Goal: Information Seeking & Learning: Learn about a topic

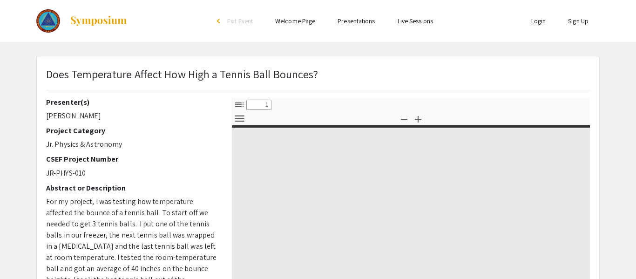
select select "custom"
type input "0"
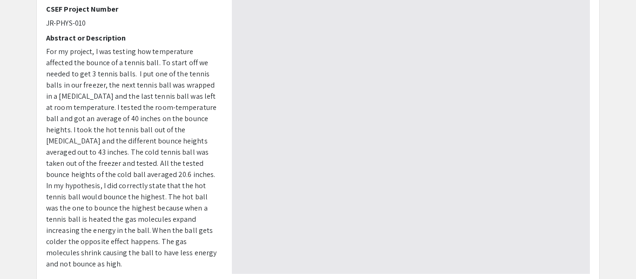
select select "auto"
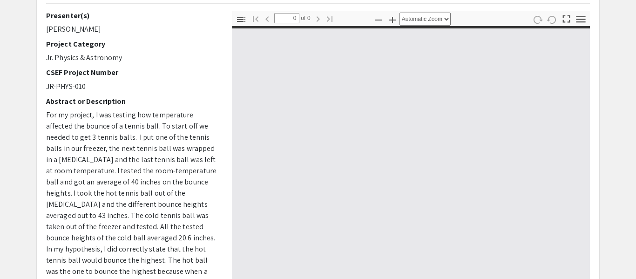
type input "1"
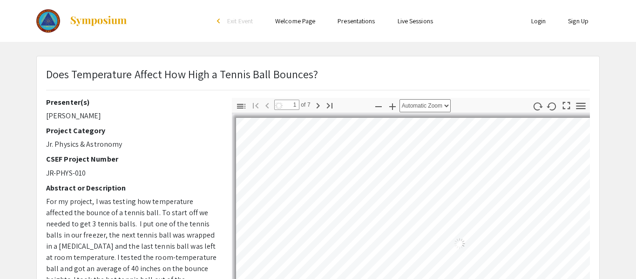
select select "auto"
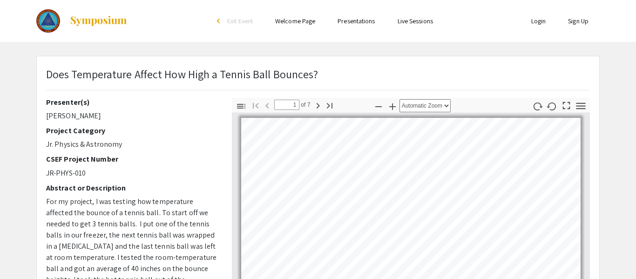
drag, startPoint x: 315, startPoint y: 73, endPoint x: 41, endPoint y: 77, distance: 274.3
click at [41, 77] on div "Does Temperature Affect How High a Tennis Ball Bounces?" at bounding box center [318, 82] width 558 height 32
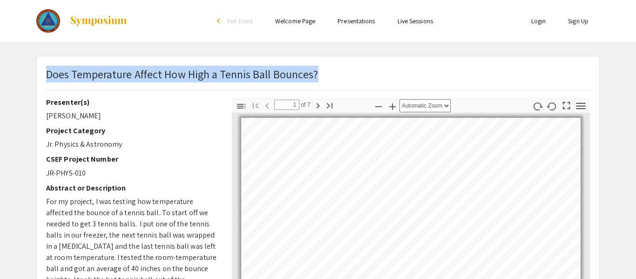
drag, startPoint x: 46, startPoint y: 72, endPoint x: 348, endPoint y: 80, distance: 301.8
click at [348, 80] on div "Does Temperature Affect How High a Tennis Ball Bounces?" at bounding box center [318, 82] width 558 height 32
copy p "Does Temperature Affect How High a Tennis Ball Bounces?"
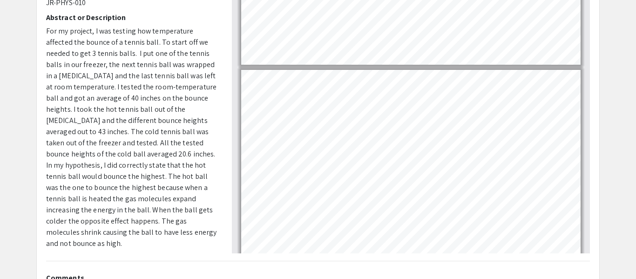
scroll to position [75, 0]
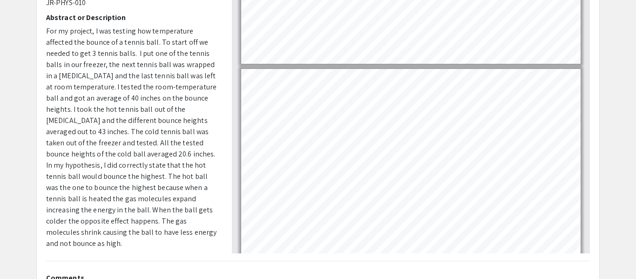
type input "1"
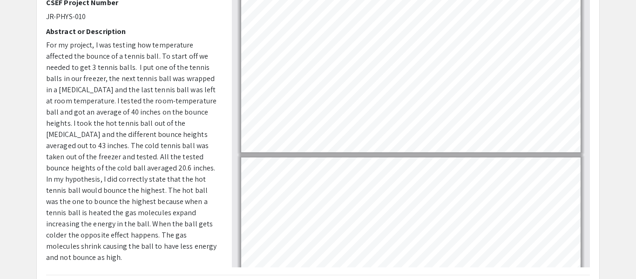
scroll to position [157, 0]
click at [176, 208] on span "For my project, I was testing how temperature affected the bounce of a tennis b…" at bounding box center [131, 151] width 170 height 222
select select "page-width"
